Goal: Information Seeking & Learning: Learn about a topic

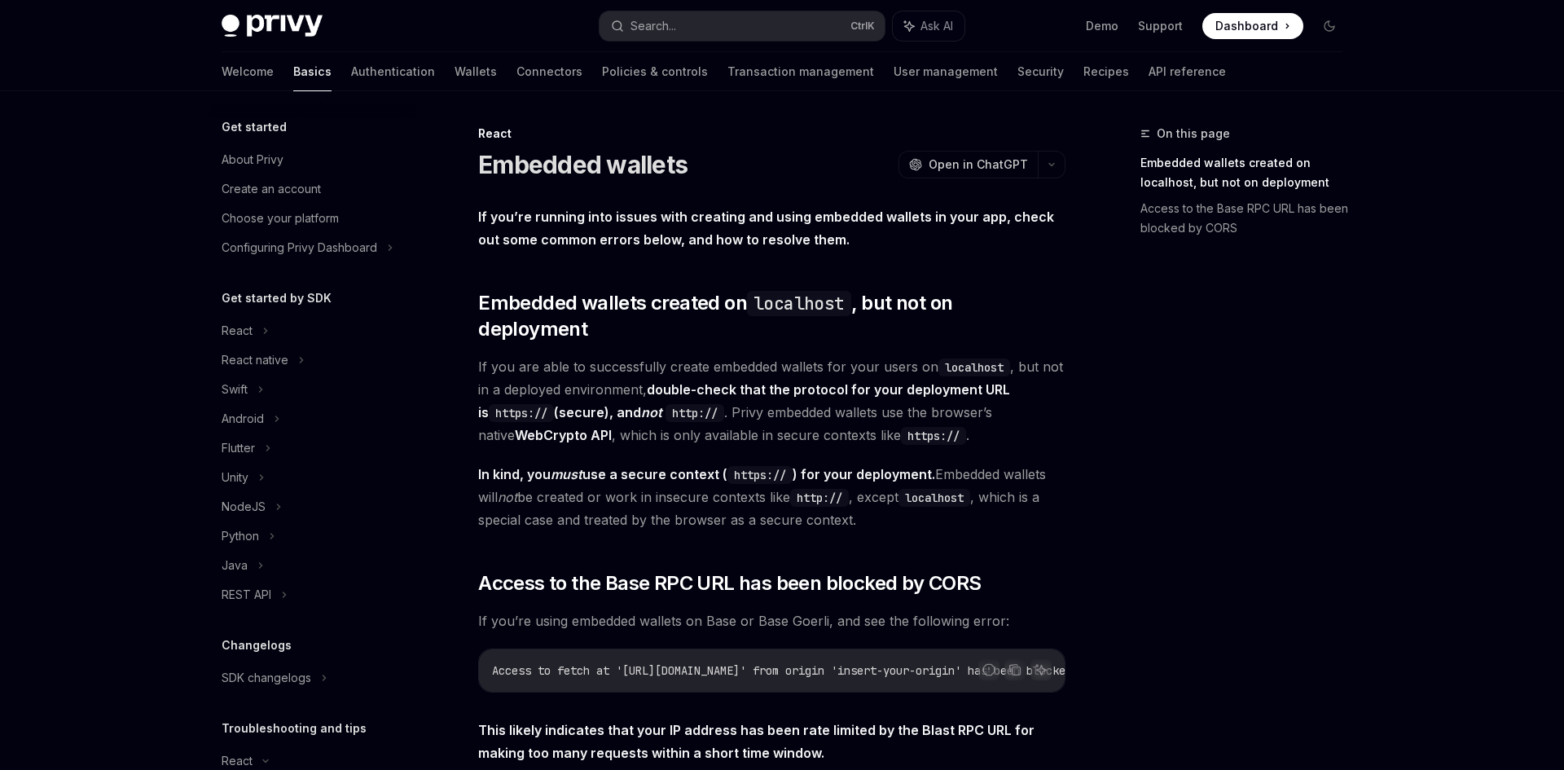
scroll to position [244, 0]
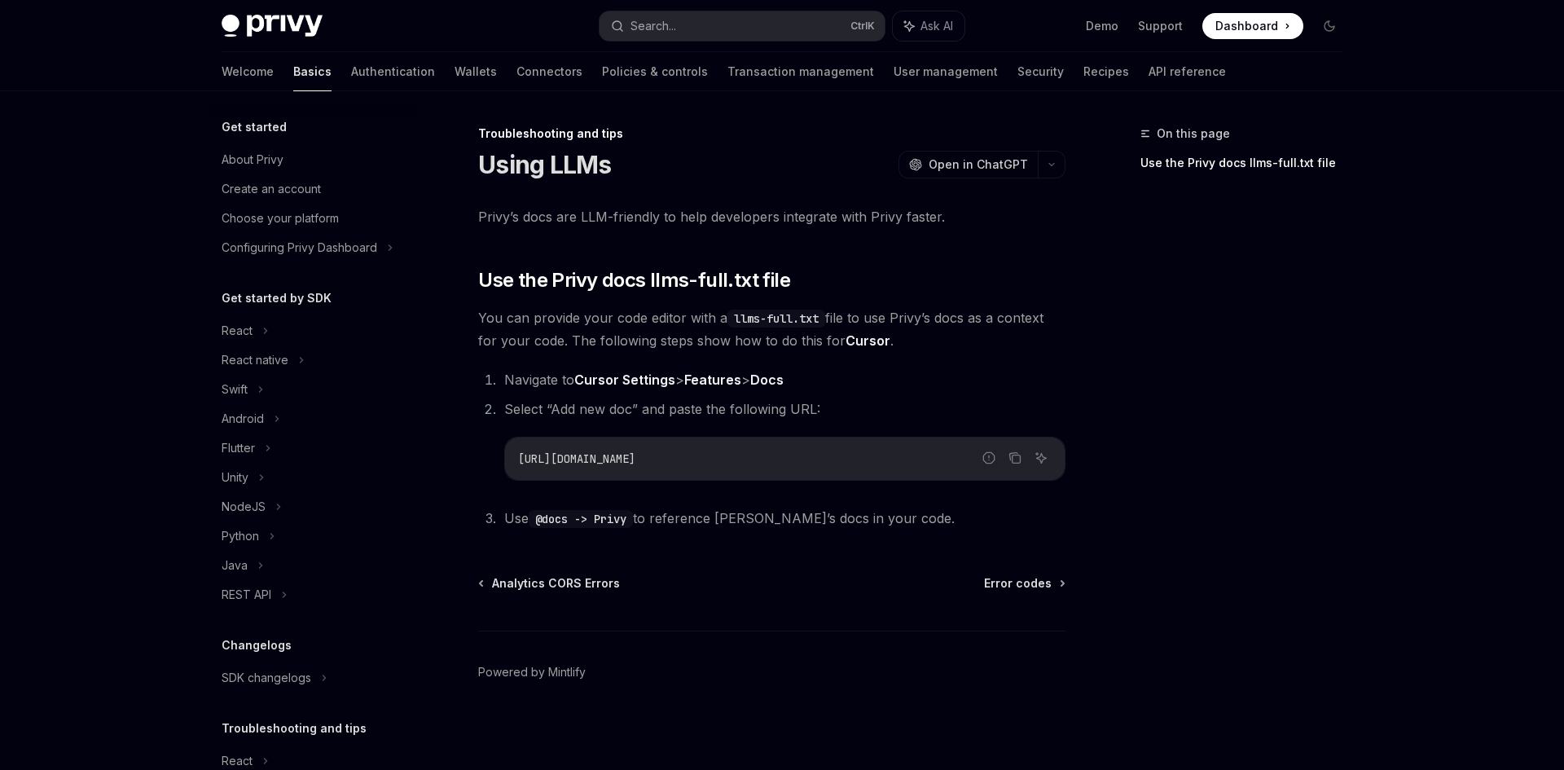
scroll to position [97, 0]
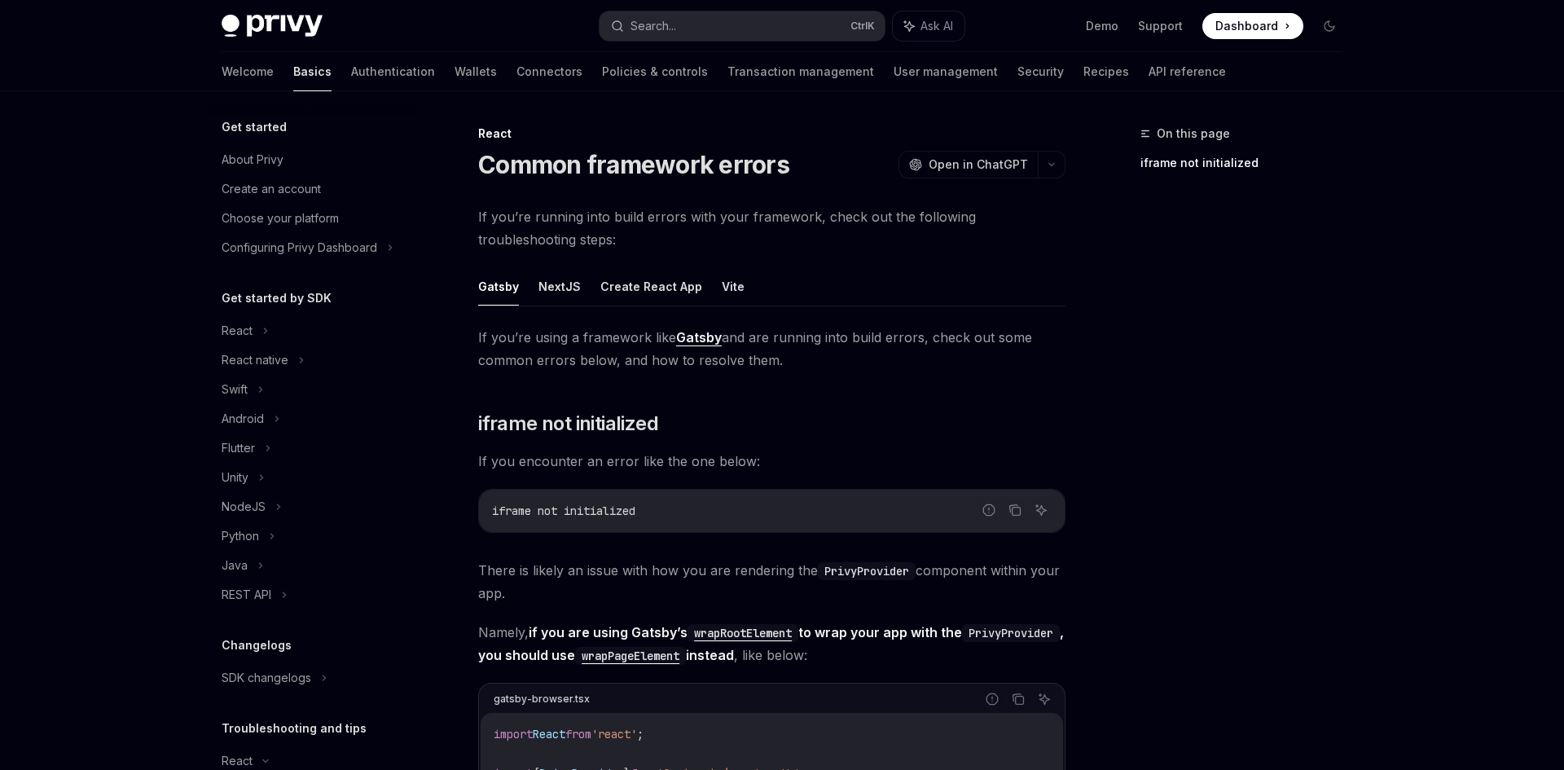
scroll to position [244, 0]
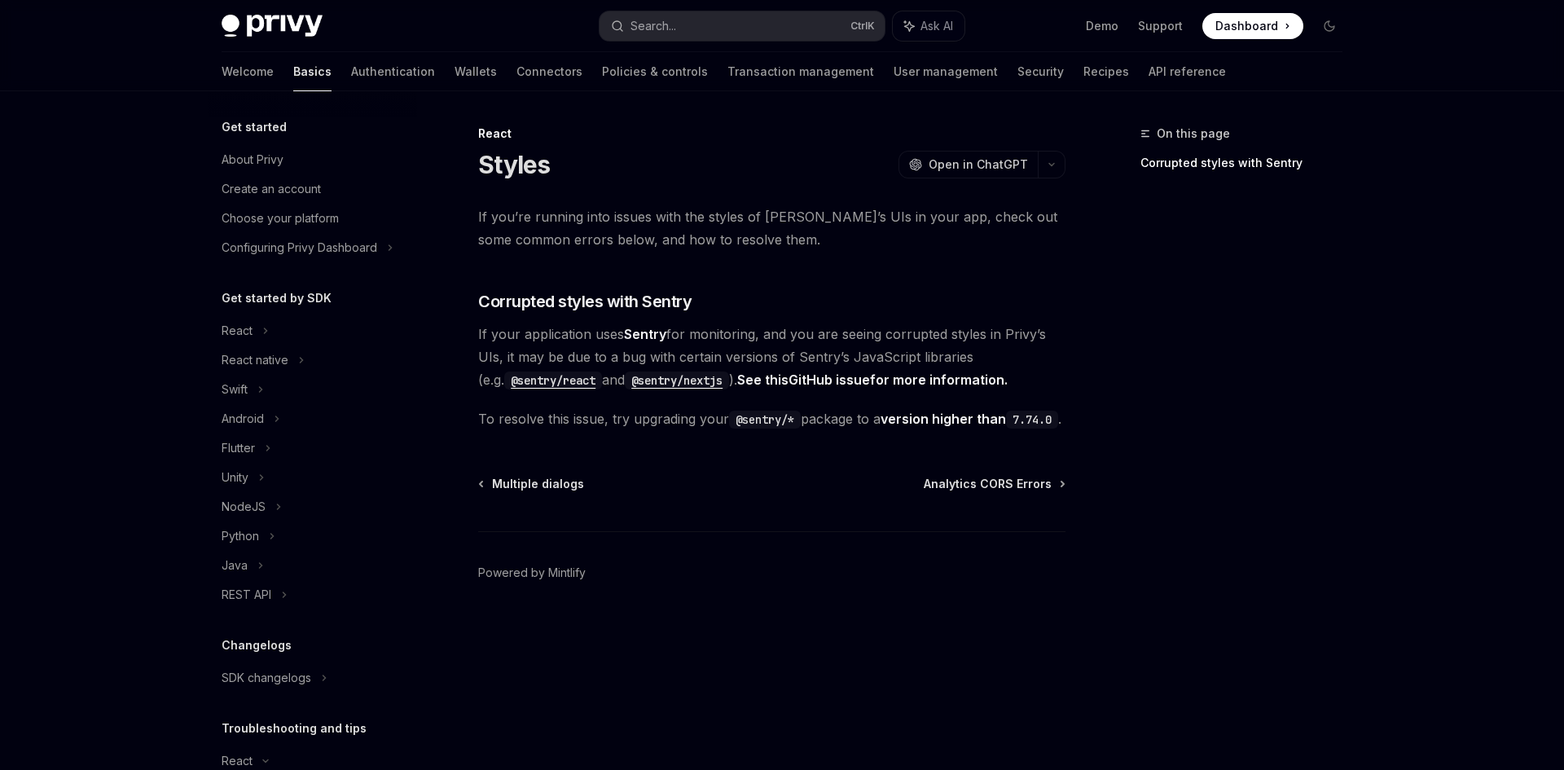
scroll to position [244, 0]
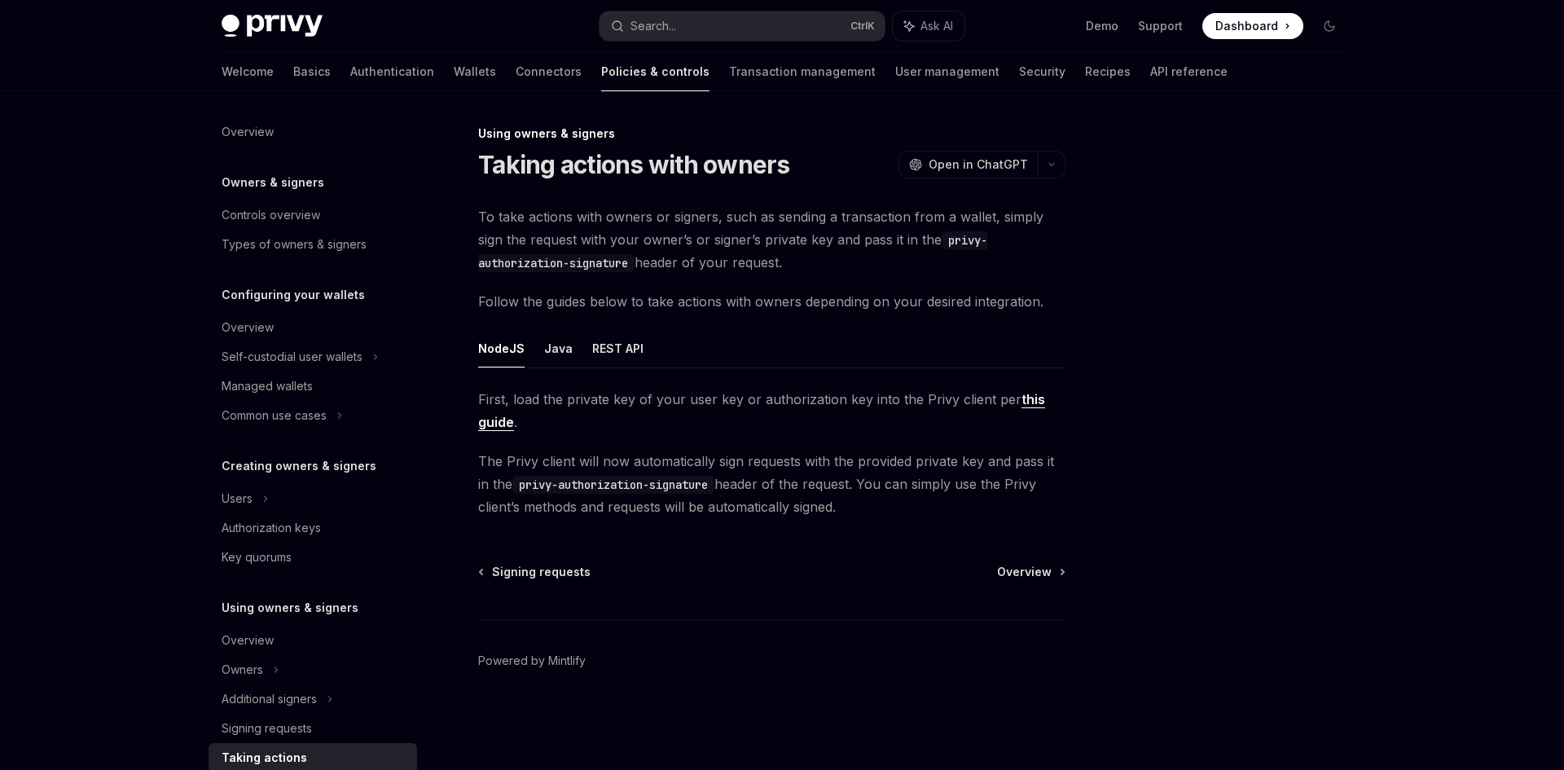
scroll to position [327, 0]
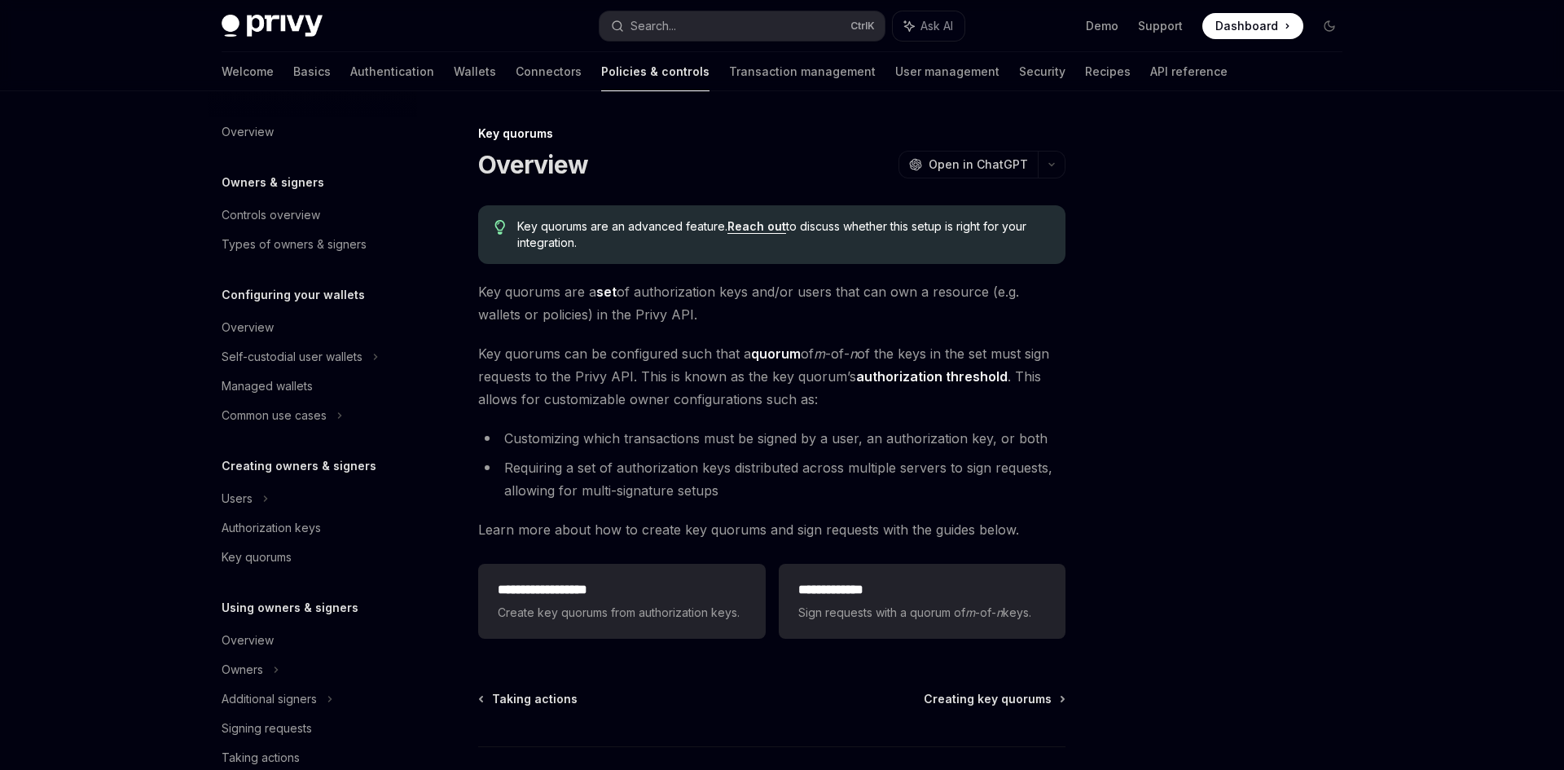
scroll to position [377, 0]
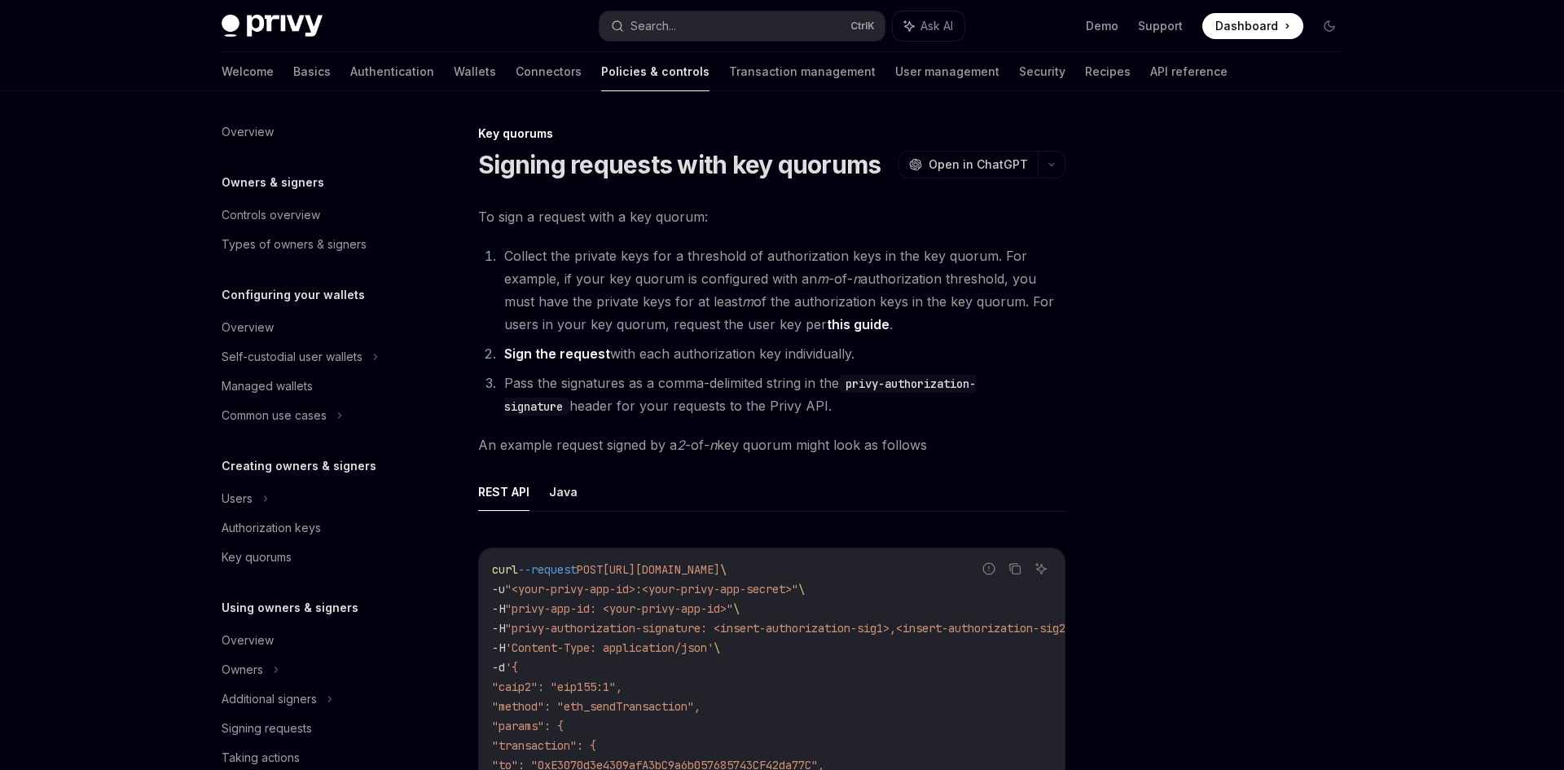
scroll to position [377, 0]
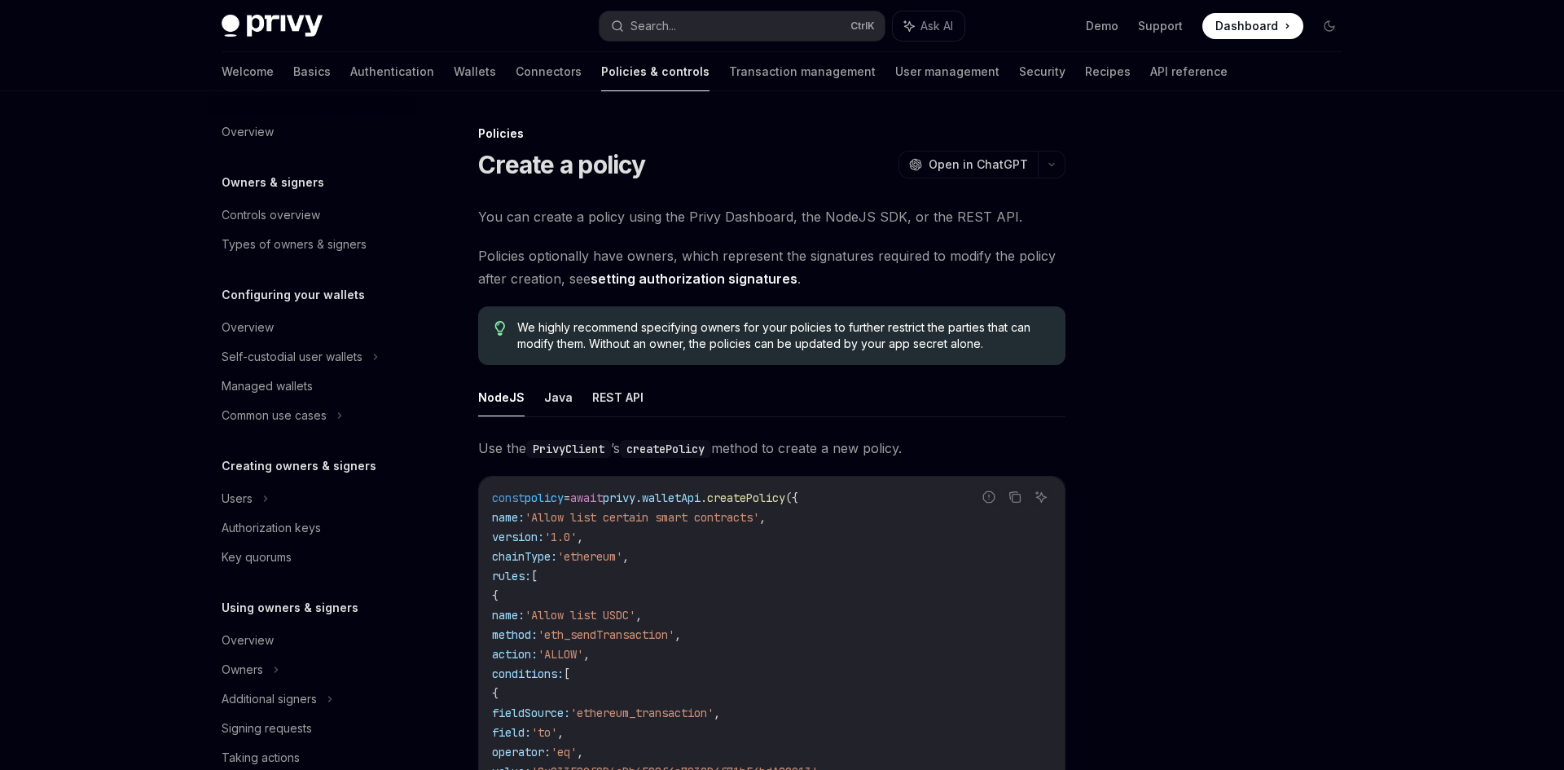
scroll to position [377, 0]
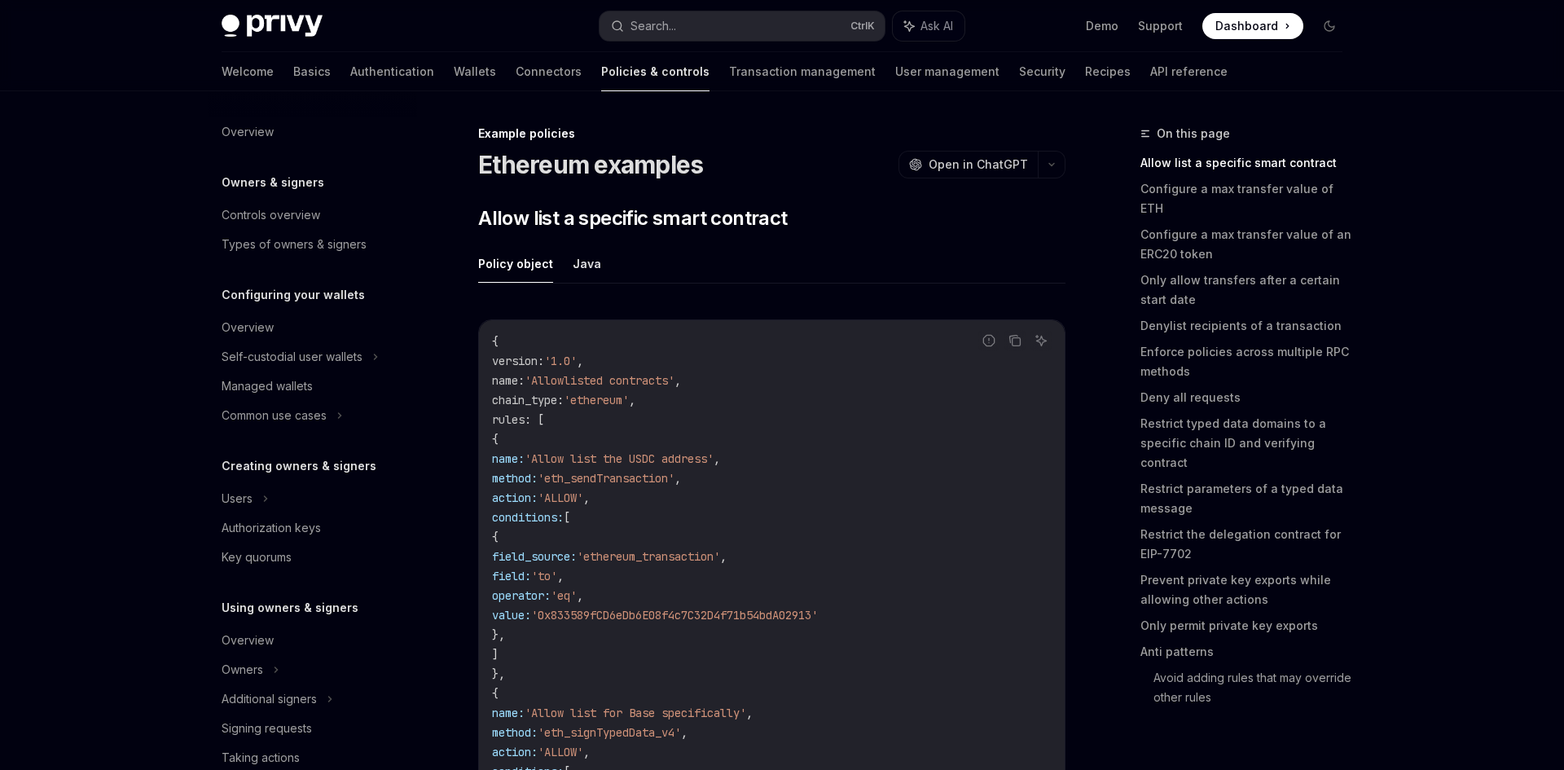
scroll to position [465, 0]
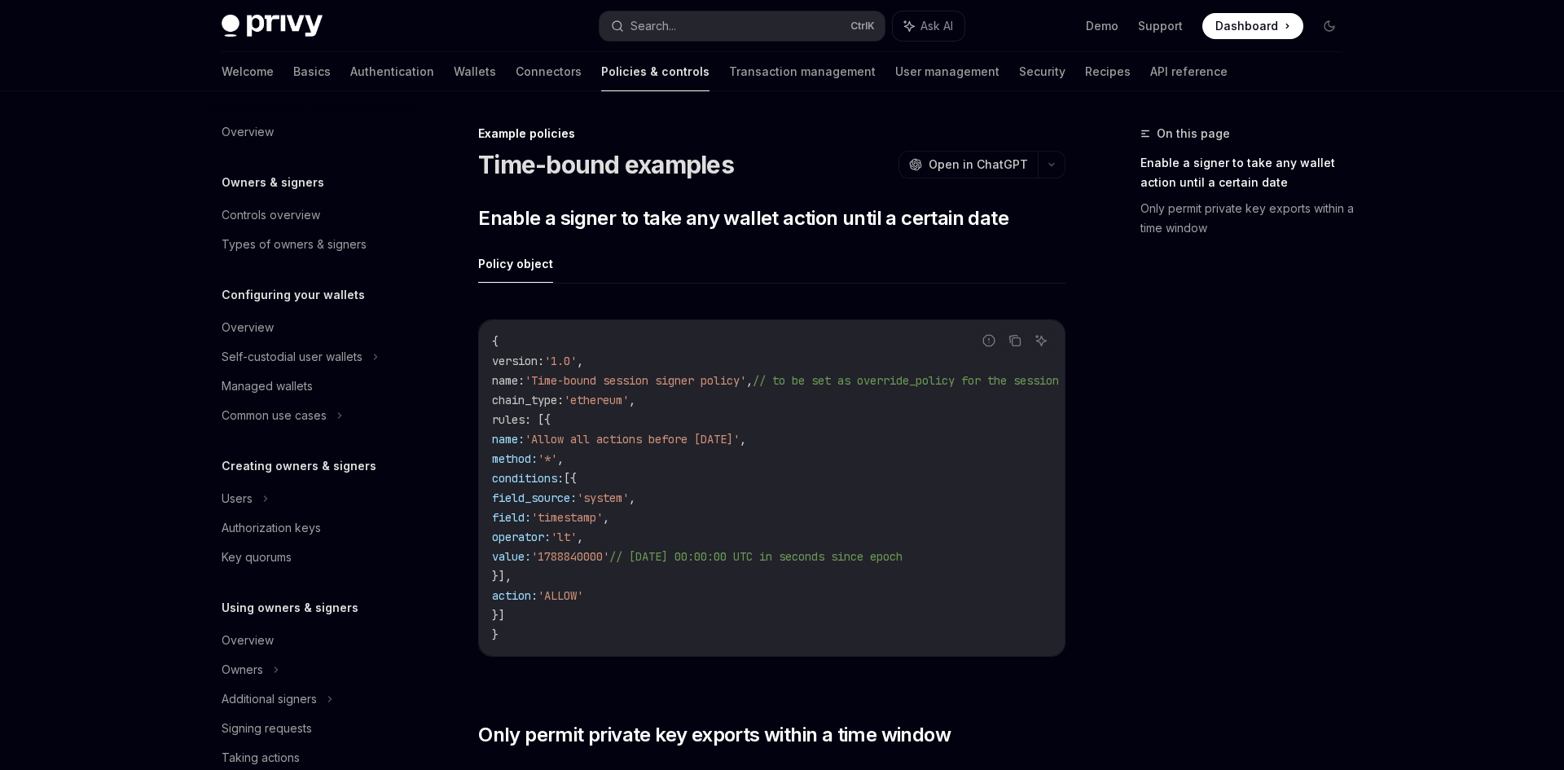
scroll to position [465, 0]
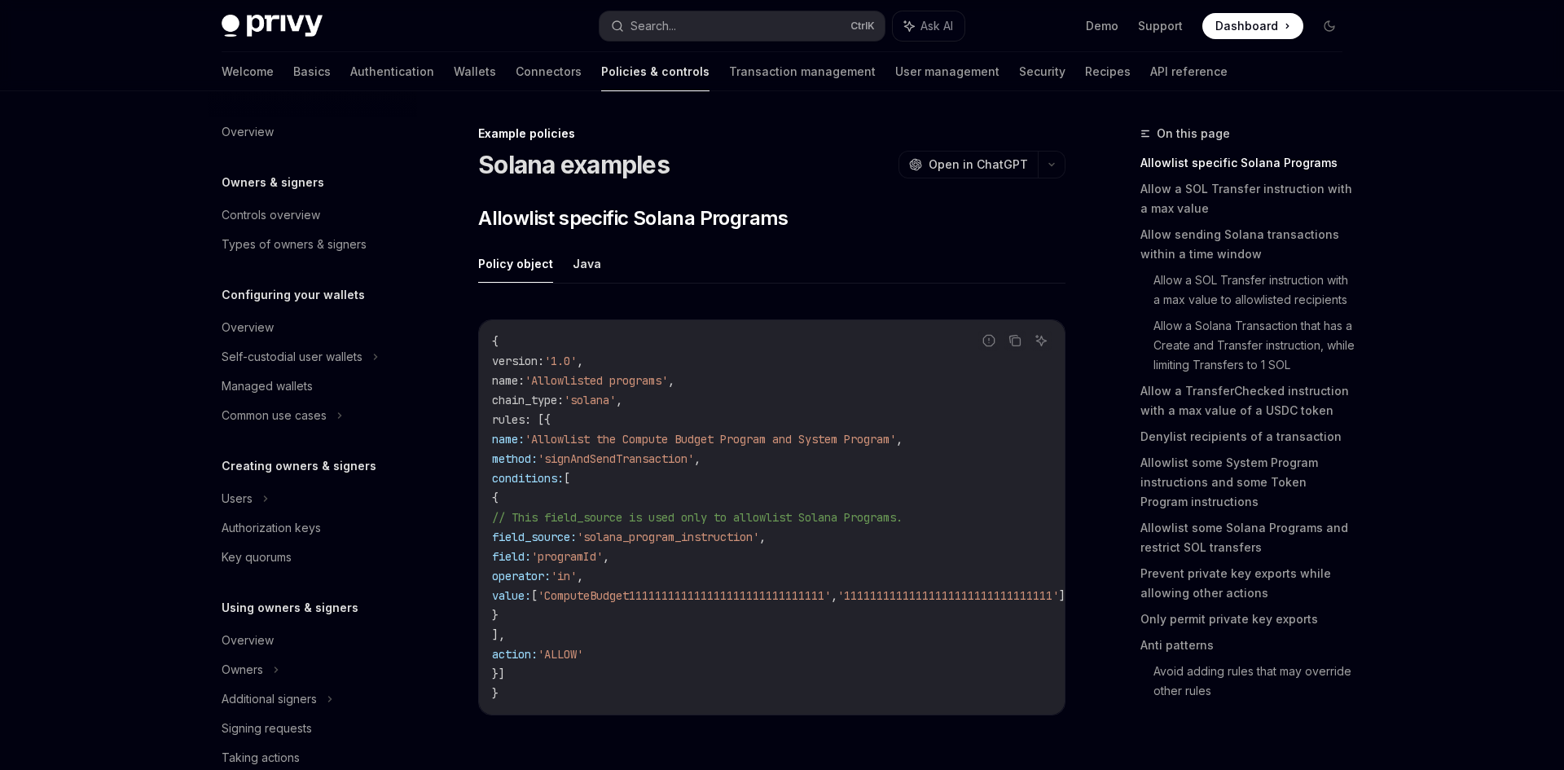
scroll to position [465, 0]
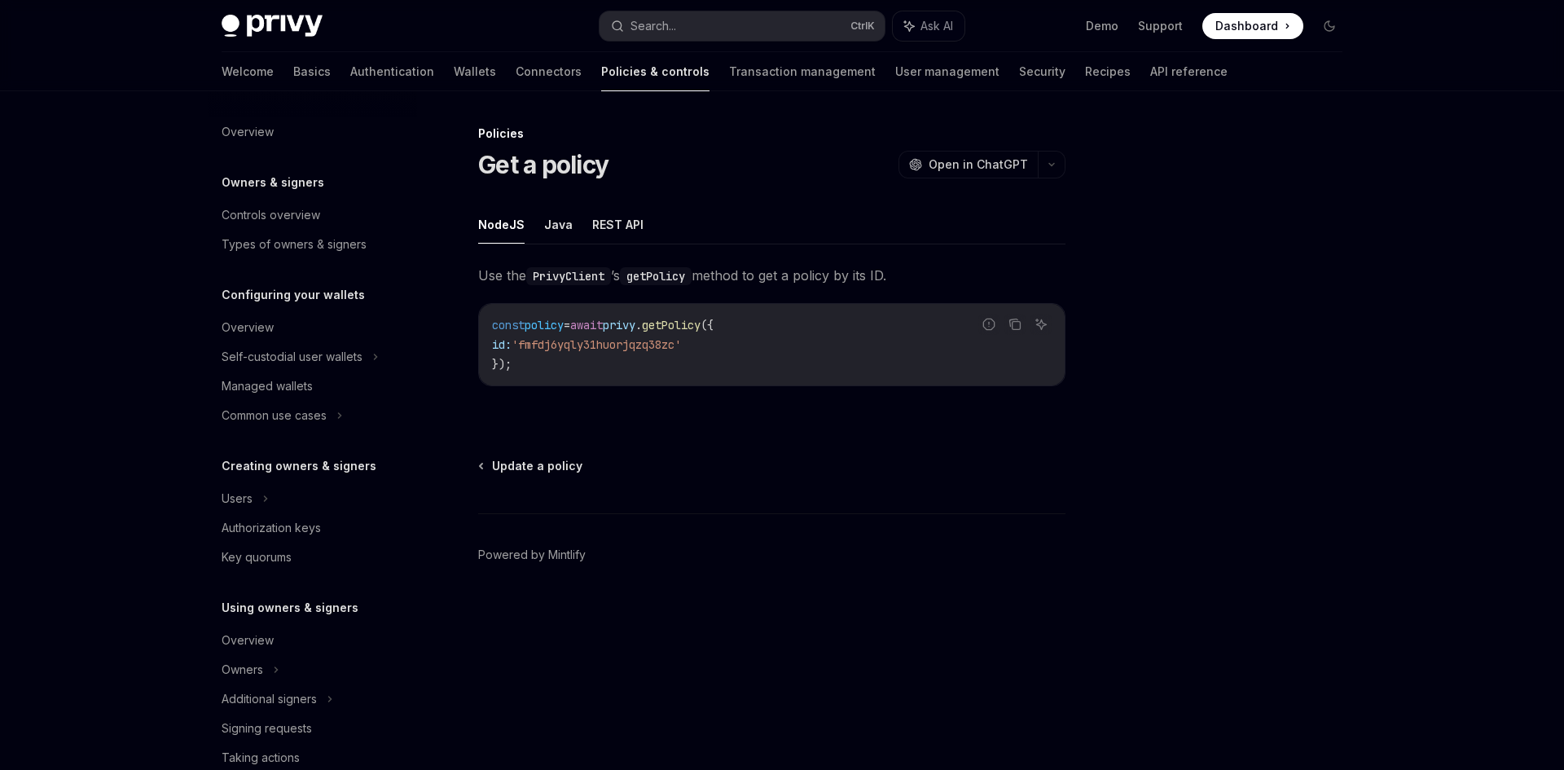
scroll to position [377, 0]
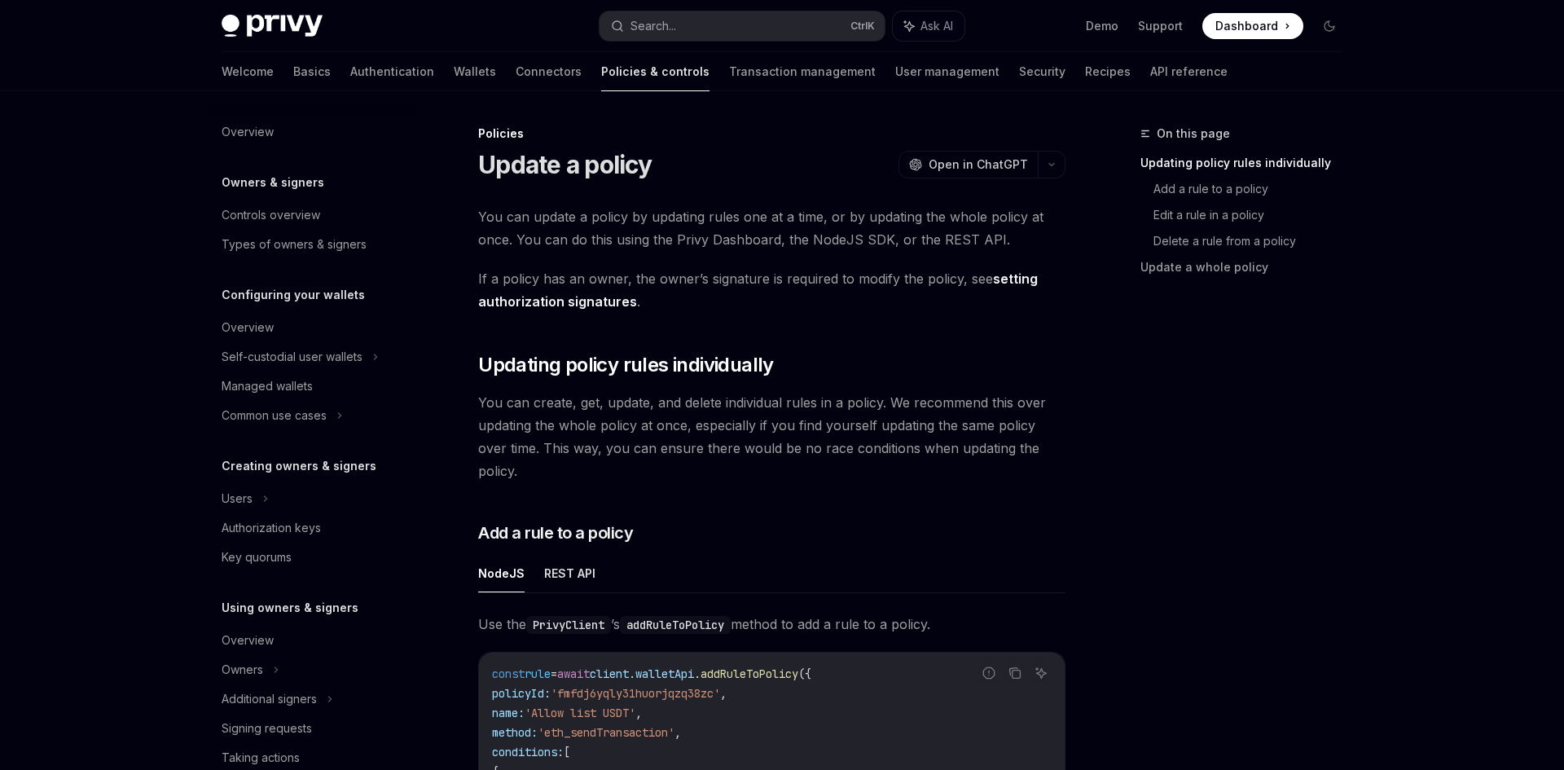
scroll to position [377, 0]
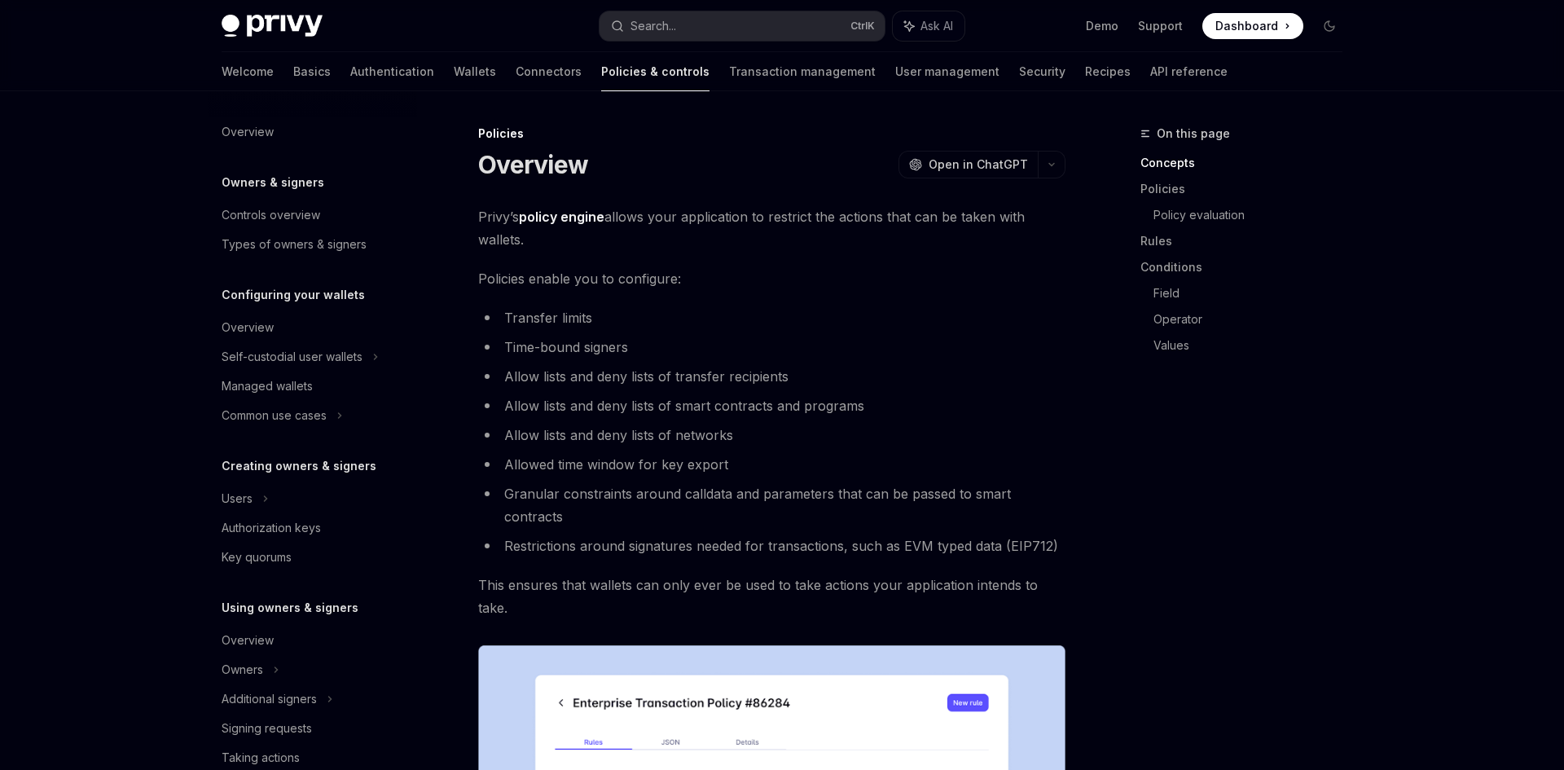
scroll to position [377, 0]
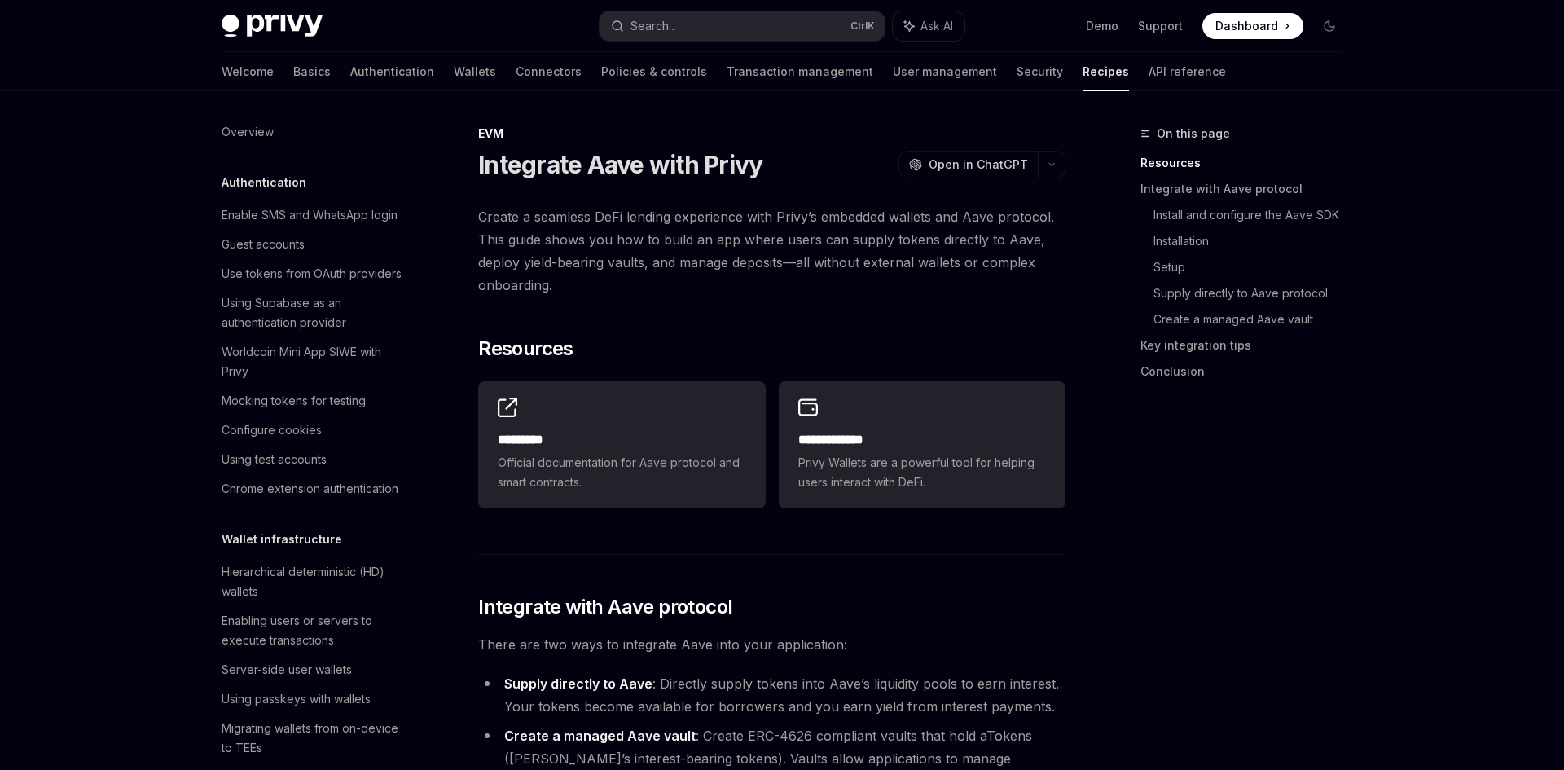
scroll to position [2145, 0]
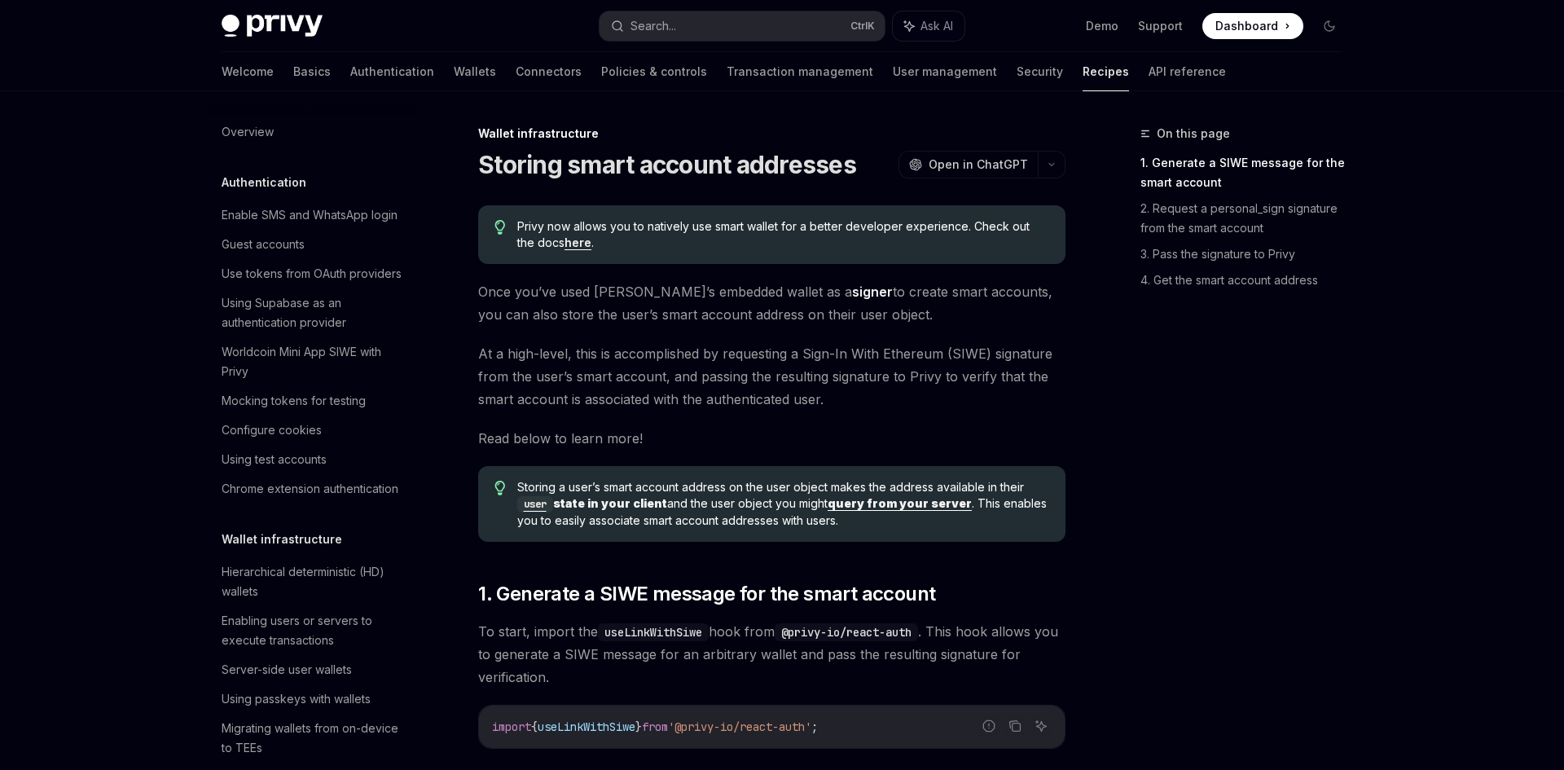
scroll to position [435, 0]
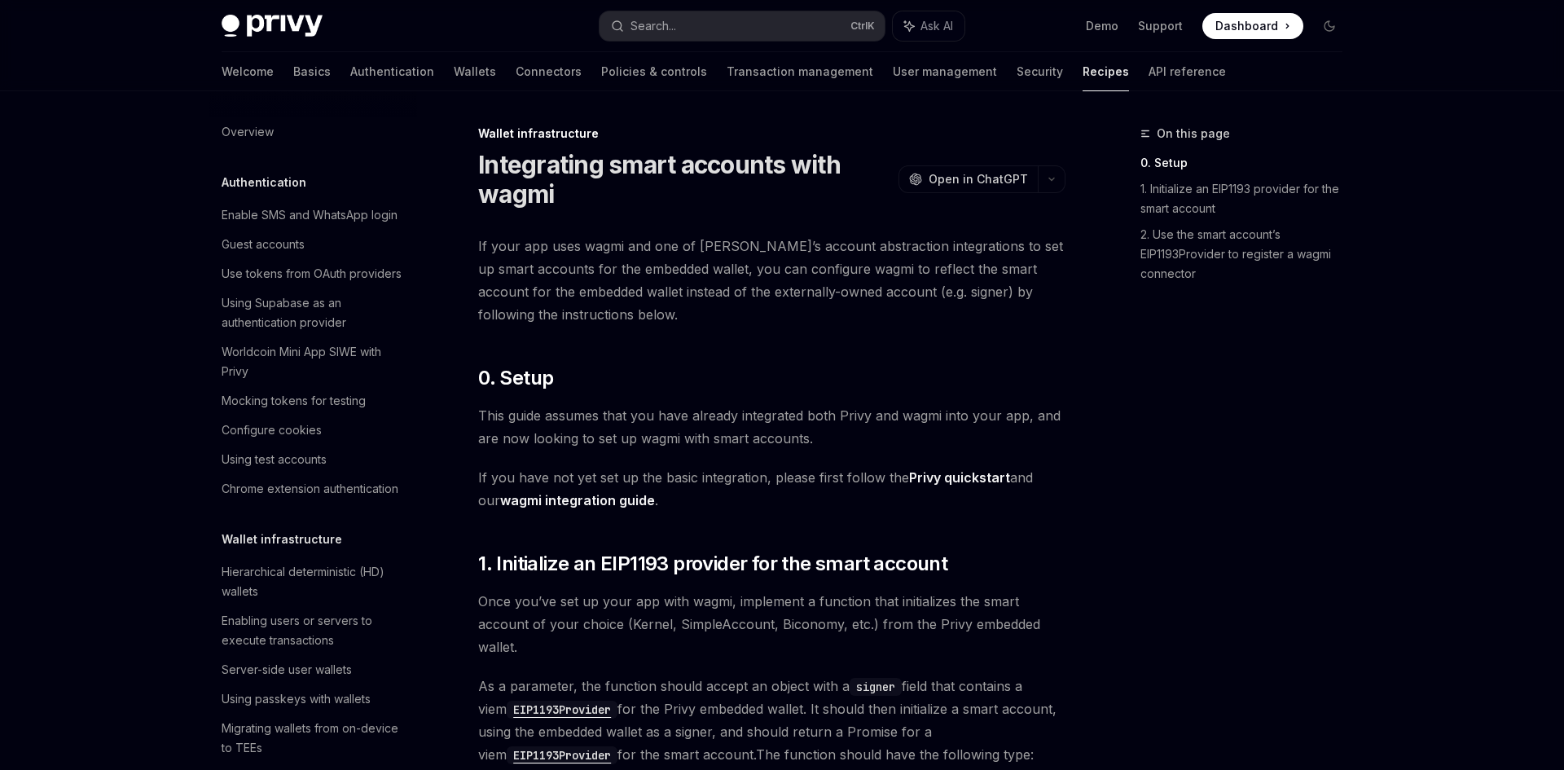
scroll to position [464, 0]
